Goal: Entertainment & Leisure: Consume media (video, audio)

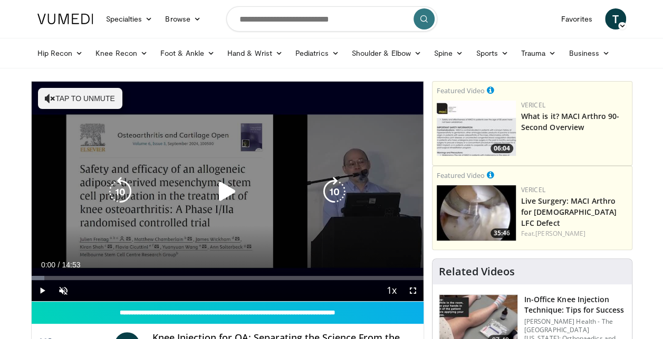
click at [225, 197] on icon "Video Player" at bounding box center [227, 192] width 30 height 30
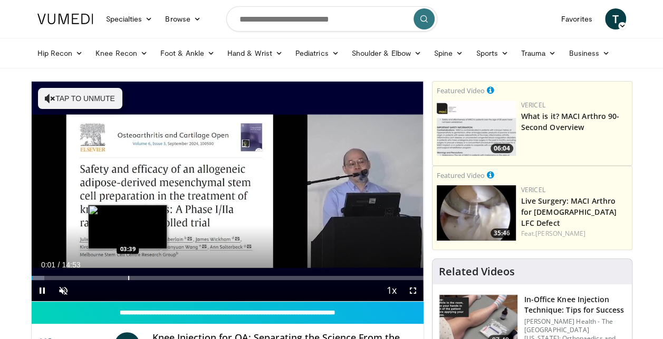
click at [128, 277] on div "Progress Bar" at bounding box center [128, 278] width 1 height 4
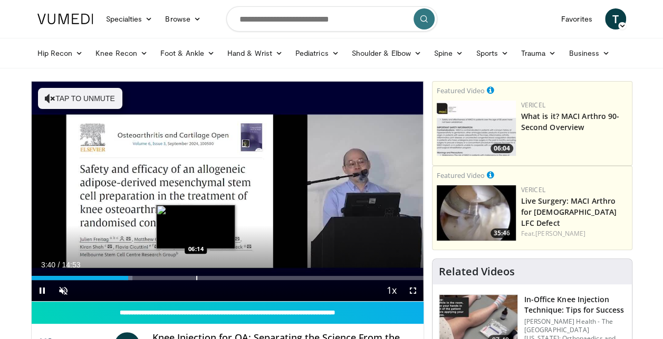
click at [196, 276] on div "Progress Bar" at bounding box center [196, 278] width 1 height 4
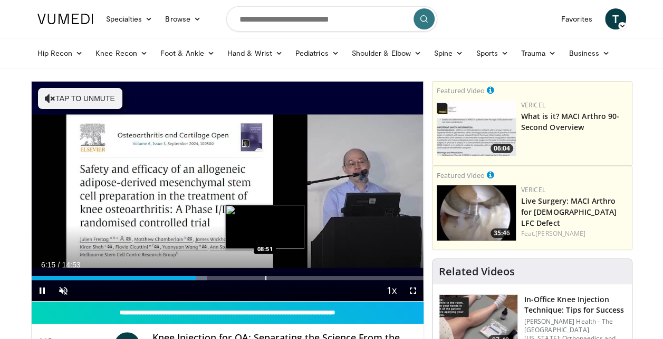
click at [265, 276] on div "Progress Bar" at bounding box center [265, 278] width 1 height 4
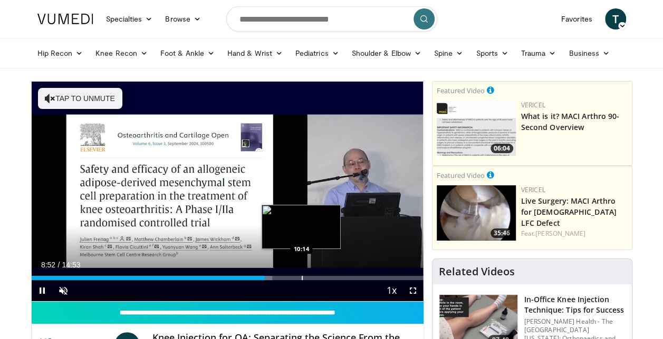
click at [301, 277] on div "Progress Bar" at bounding box center [301, 278] width 1 height 4
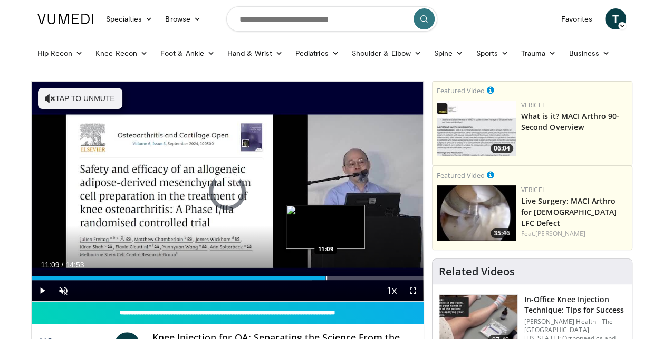
click at [326, 276] on div "Progress Bar" at bounding box center [326, 278] width 1 height 4
